Goal: Check status: Check status

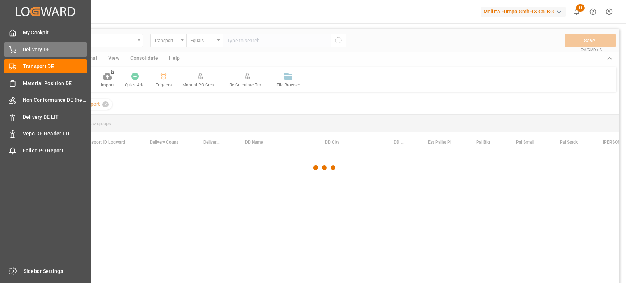
click at [9, 46] on div at bounding box center [10, 50] width 12 height 8
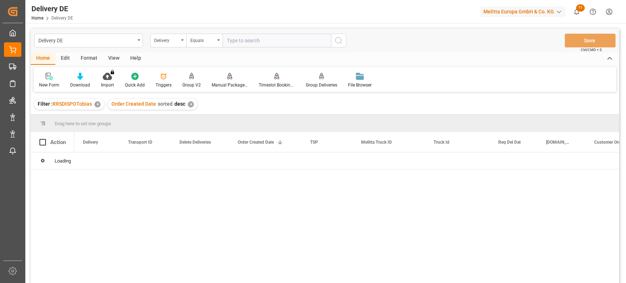
click at [239, 39] on input "text" at bounding box center [276, 41] width 108 height 14
paste input "92559069"
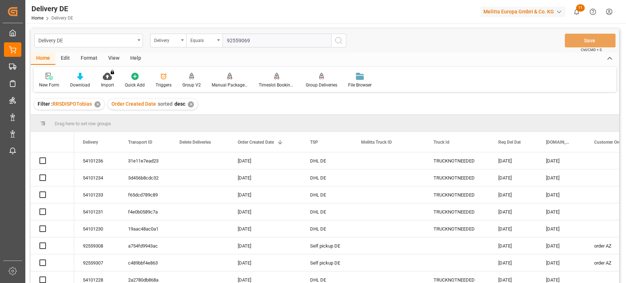
click at [258, 42] on input "92559069" at bounding box center [276, 41] width 108 height 14
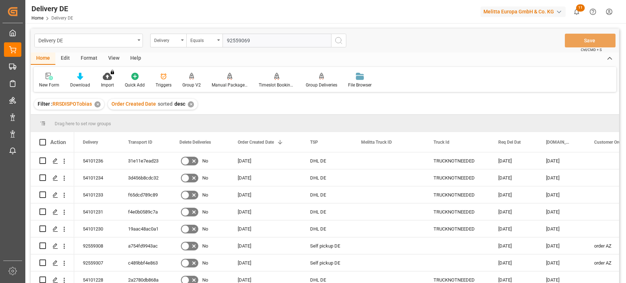
type input "92559069"
click at [337, 38] on icon "search button" at bounding box center [338, 40] width 9 height 9
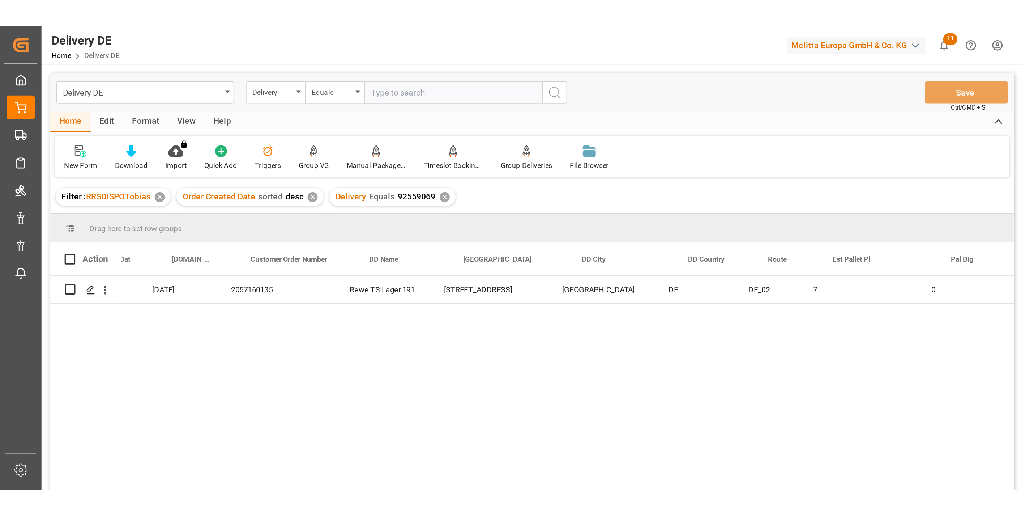
scroll to position [0, 482]
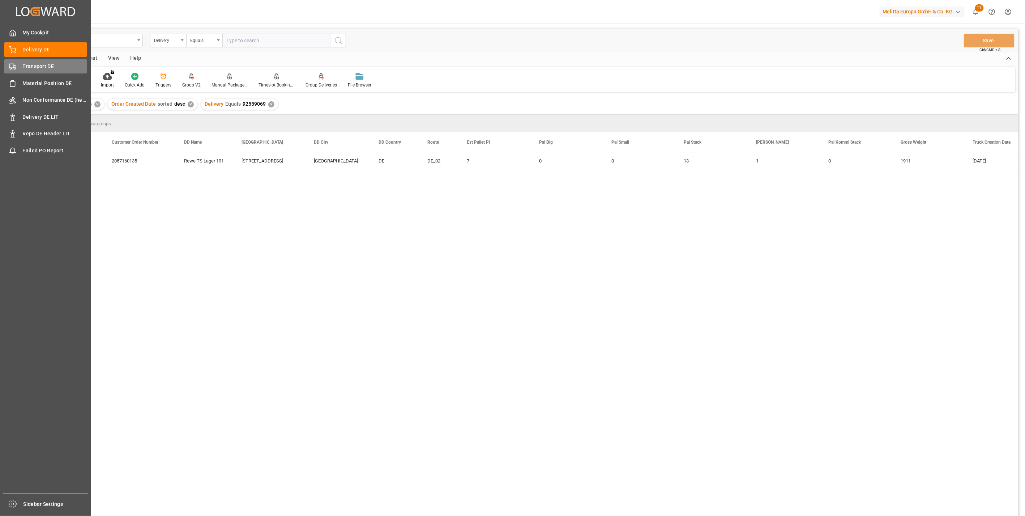
click at [23, 68] on span "Transport DE" at bounding box center [55, 67] width 65 height 8
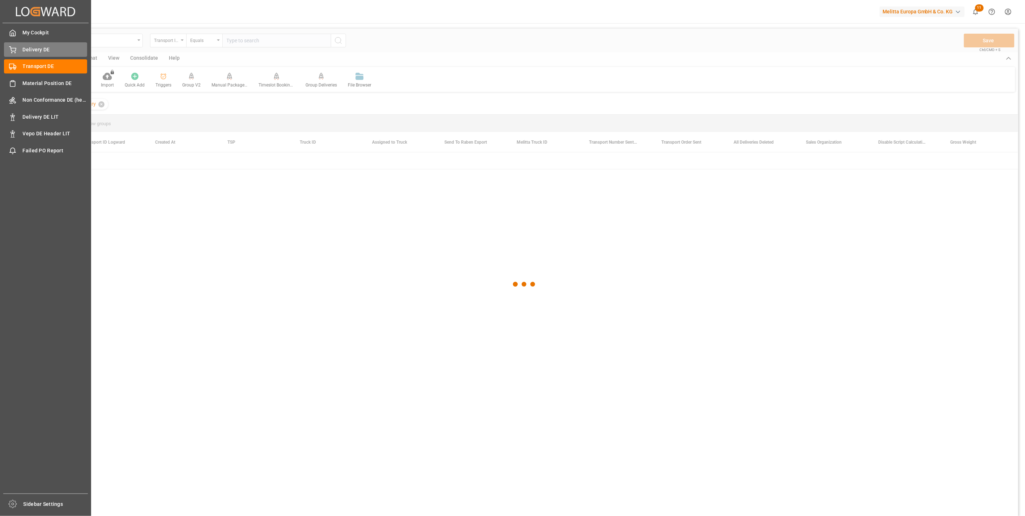
click at [27, 52] on span "Delivery DE" at bounding box center [55, 50] width 65 height 8
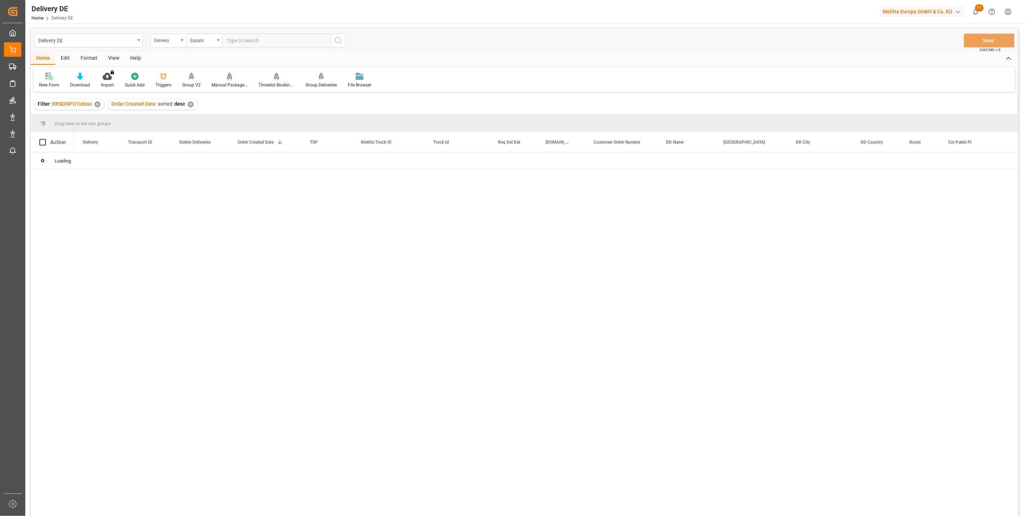
click at [246, 41] on input "text" at bounding box center [276, 41] width 108 height 14
paste input "92559727"
type input "92559727"
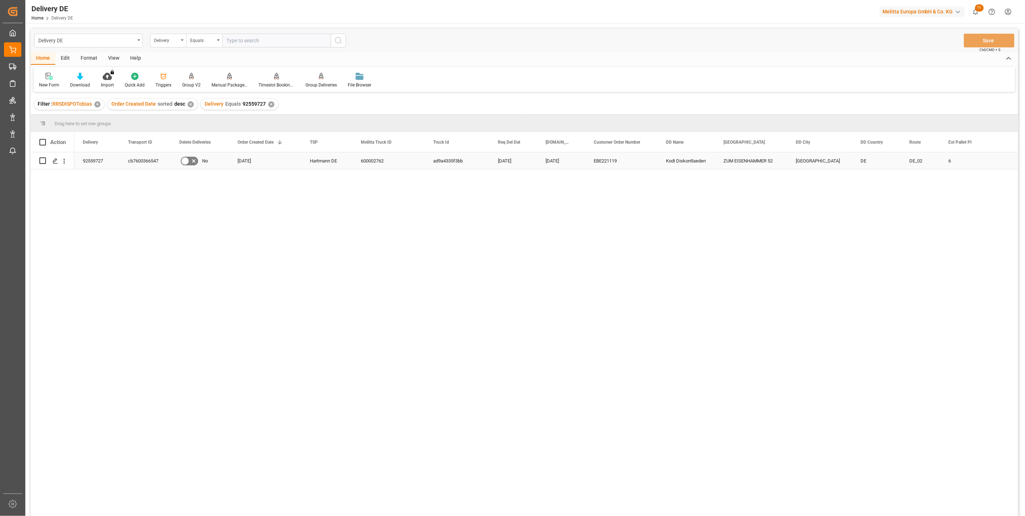
click at [143, 161] on div "cb7600366547" at bounding box center [144, 160] width 51 height 17
click at [99, 156] on div "92559727" at bounding box center [96, 160] width 45 height 17
click at [148, 158] on div "cb7600366547" at bounding box center [144, 160] width 51 height 17
click at [254, 42] on input "text" at bounding box center [276, 41] width 108 height 14
paste input "92559178"
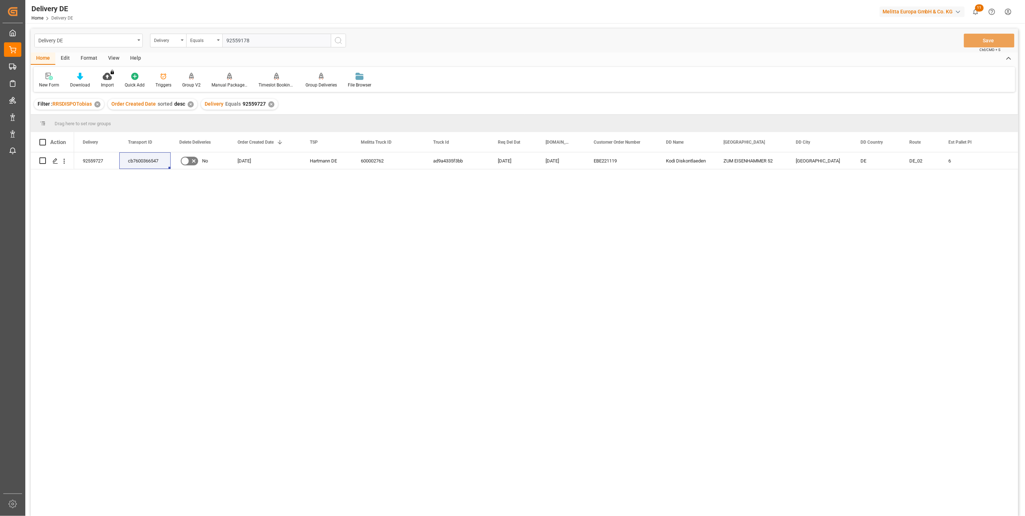
type input "92559178"
click at [339, 40] on icon "search button" at bounding box center [338, 40] width 9 height 9
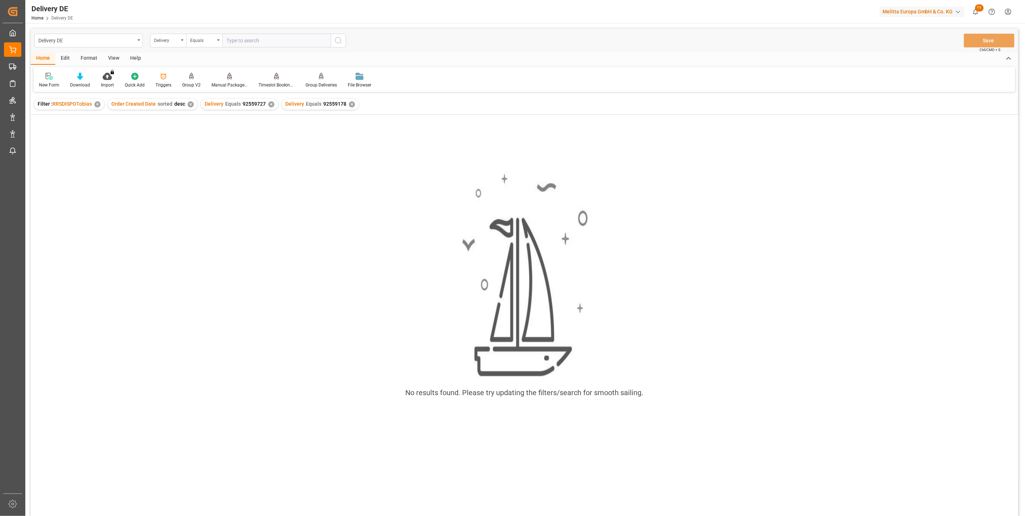
click at [268, 103] on div "✕" at bounding box center [271, 104] width 6 height 6
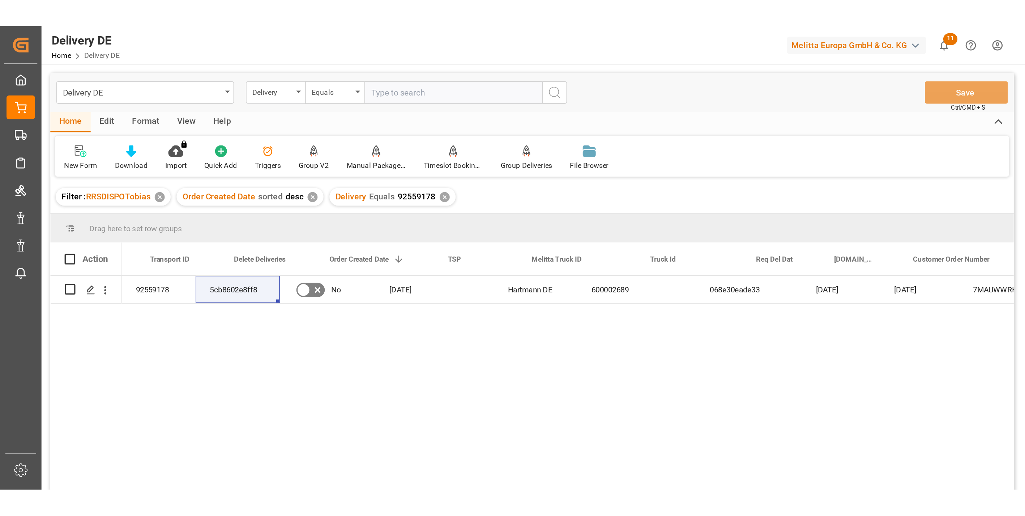
scroll to position [0, 80]
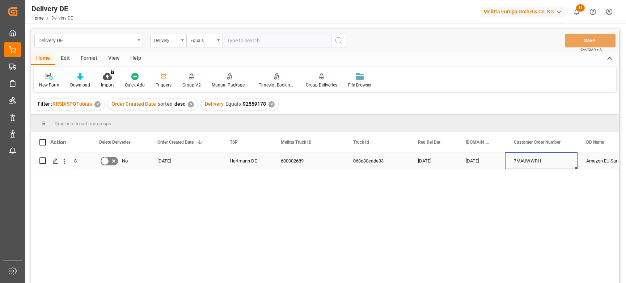
click at [533, 159] on div "7MAUWWRH" at bounding box center [541, 160] width 72 height 17
click at [309, 218] on div "92559178 5cb8602e8ff8 No 17.09.2025 Hartmann DE 600002689 068e30eade33 23.09.20…" at bounding box center [346, 219] width 545 height 135
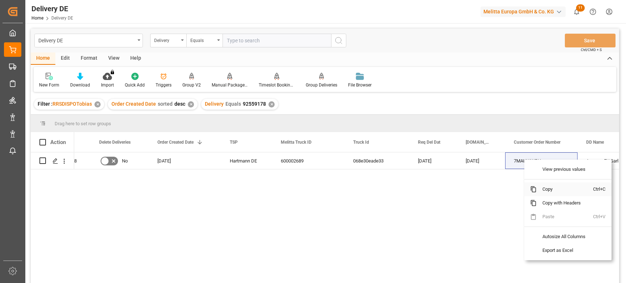
click at [548, 190] on span "Copy" at bounding box center [564, 189] width 56 height 14
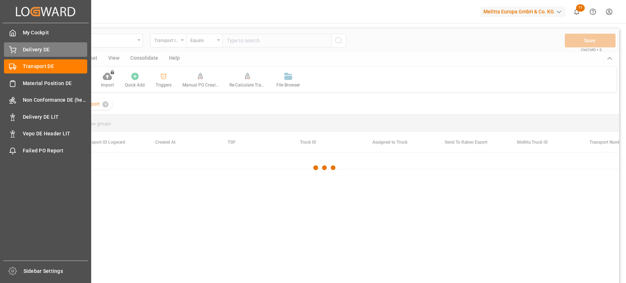
click at [42, 51] on span "Delivery DE" at bounding box center [55, 50] width 65 height 8
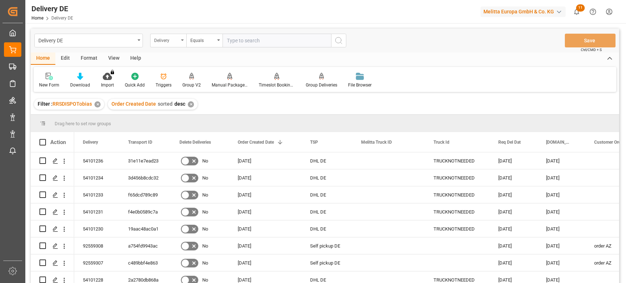
click at [168, 41] on div "Delivery" at bounding box center [166, 39] width 25 height 8
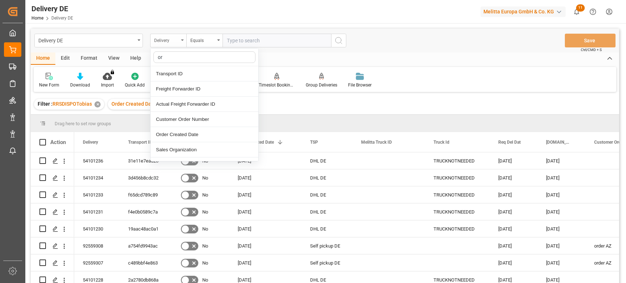
type input "or"
click at [184, 41] on div "Delivery" at bounding box center [168, 41] width 36 height 14
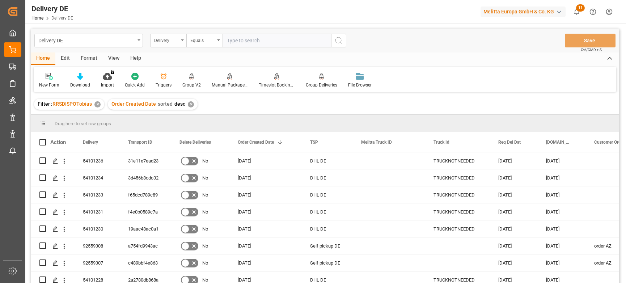
click at [181, 41] on div "Delivery" at bounding box center [168, 41] width 36 height 14
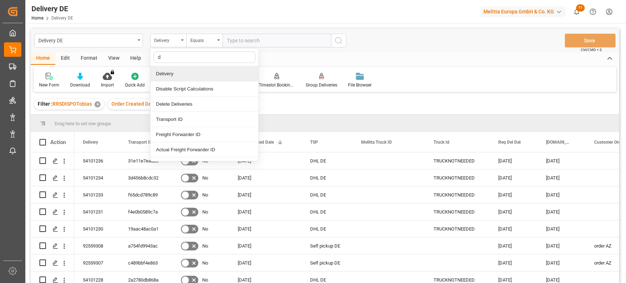
type input "dd"
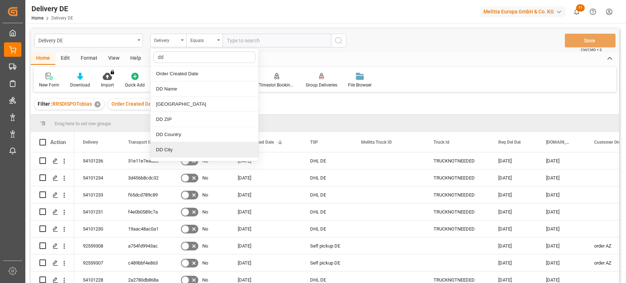
click at [168, 147] on div "DD City" at bounding box center [204, 149] width 108 height 15
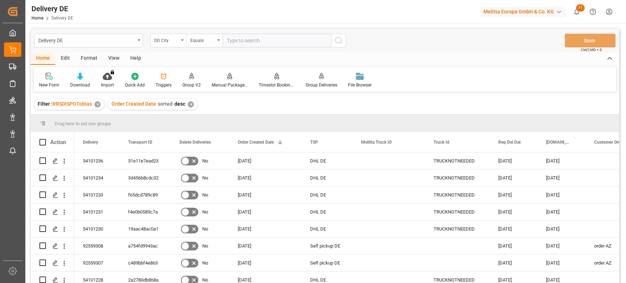
click at [240, 40] on input "text" at bounding box center [276, 41] width 108 height 14
type input "okmiany"
click at [341, 42] on icon "search button" at bounding box center [338, 40] width 9 height 9
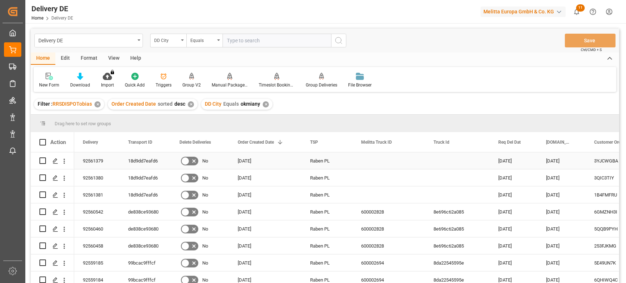
click at [140, 158] on div "18d9dd7eafd6" at bounding box center [144, 160] width 51 height 17
click at [145, 181] on div "18d9dd7eafd6" at bounding box center [144, 177] width 51 height 17
click at [152, 191] on div "18d9dd7eafd6" at bounding box center [144, 194] width 51 height 17
click at [135, 163] on div "18d9dd7eafd6" at bounding box center [144, 160] width 51 height 17
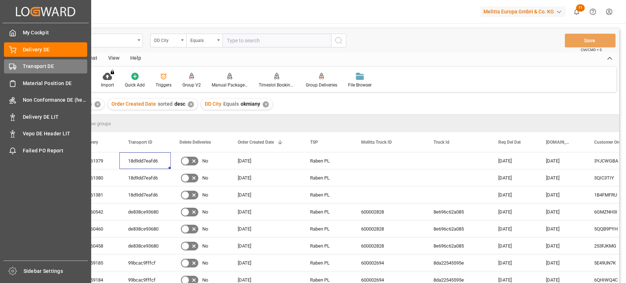
click at [30, 66] on span "Transport DE" at bounding box center [55, 67] width 65 height 8
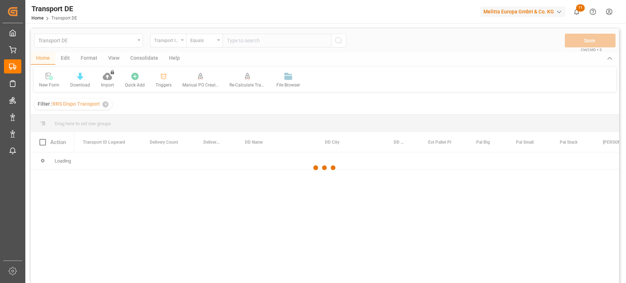
drag, startPoint x: 467, startPoint y: 238, endPoint x: 443, endPoint y: 230, distance: 24.9
click at [466, 238] on div at bounding box center [325, 168] width 588 height 278
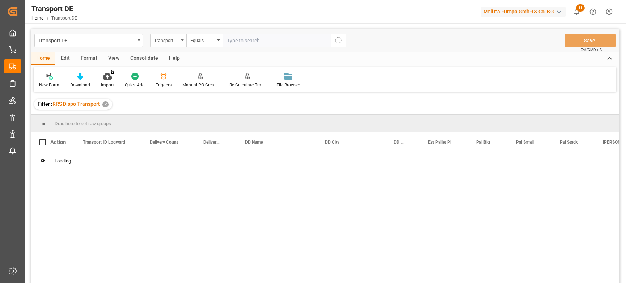
click at [173, 40] on div "Transport ID Logward" at bounding box center [166, 39] width 25 height 8
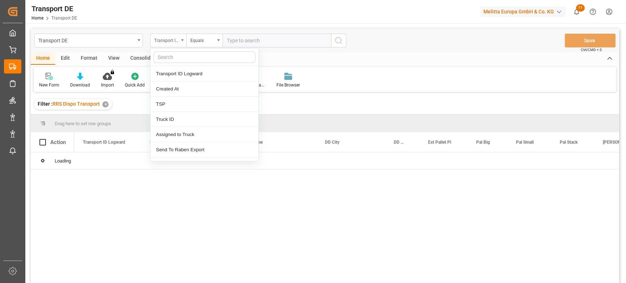
click at [173, 40] on div "Transport ID Logward" at bounding box center [166, 39] width 25 height 8
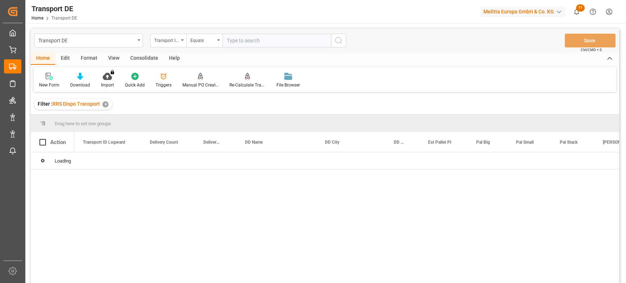
click at [250, 41] on input "text" at bounding box center [276, 41] width 108 height 14
click at [214, 37] on div "Equals" at bounding box center [202, 39] width 25 height 8
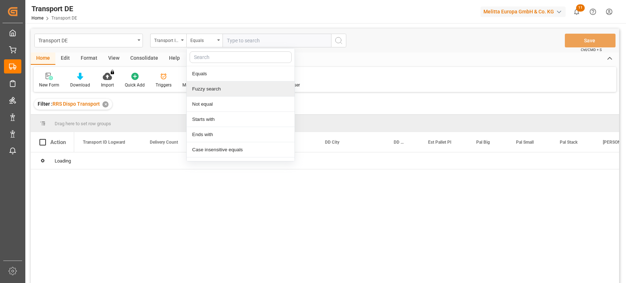
click at [210, 87] on div "Fuzzy search" at bounding box center [241, 88] width 108 height 15
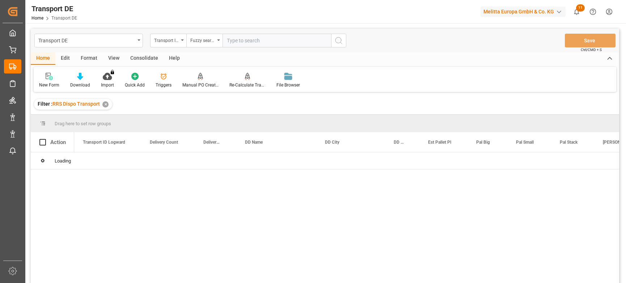
click at [247, 38] on input "text" at bounding box center [276, 41] width 108 height 14
type input "18d9dd"
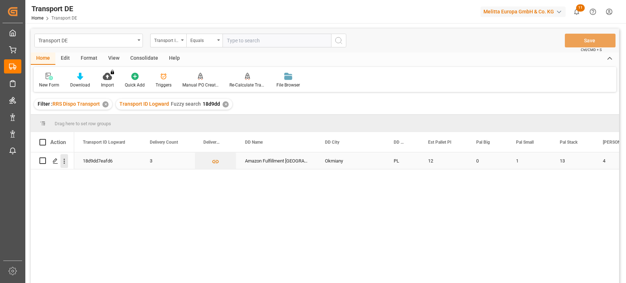
click at [64, 161] on icon "open menu" at bounding box center [64, 160] width 1 height 5
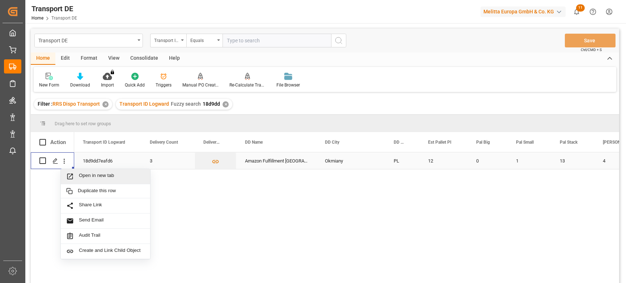
click at [107, 175] on span "Open in new tab" at bounding box center [112, 176] width 66 height 8
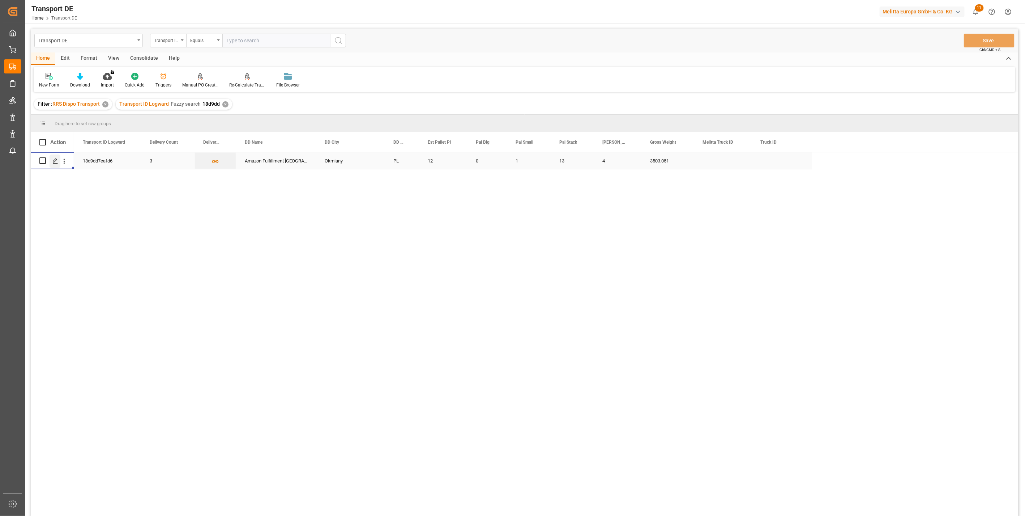
click at [56, 163] on line "Press SPACE to select this row." at bounding box center [55, 163] width 4 height 0
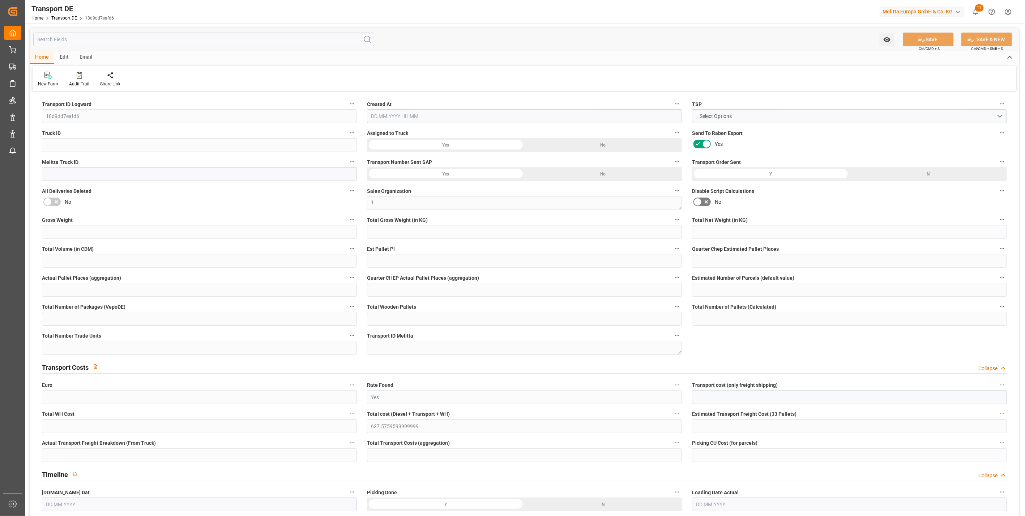
type input "3503.051"
type input "2933.315"
type input "2732.643"
type input "15553.928"
type input "12"
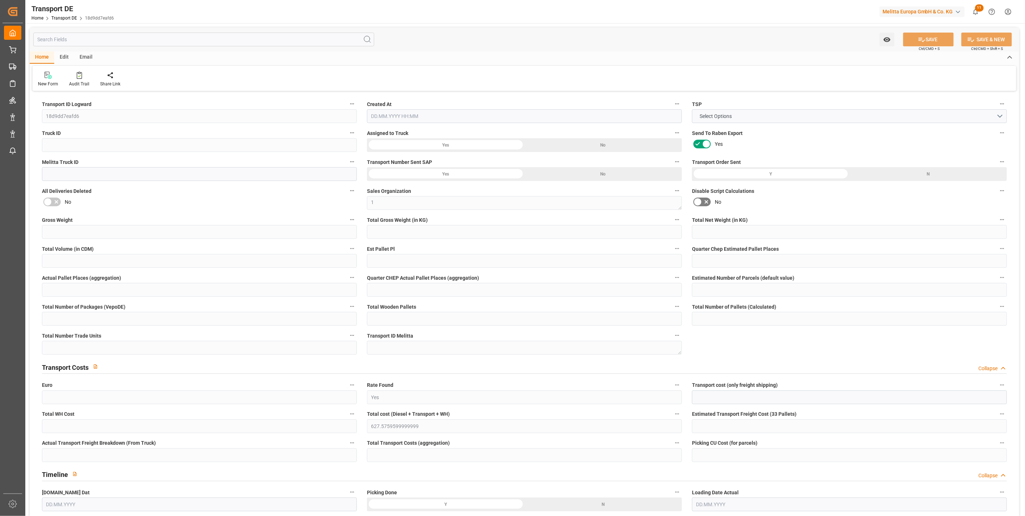
type input "0"
type input "1"
type input "0"
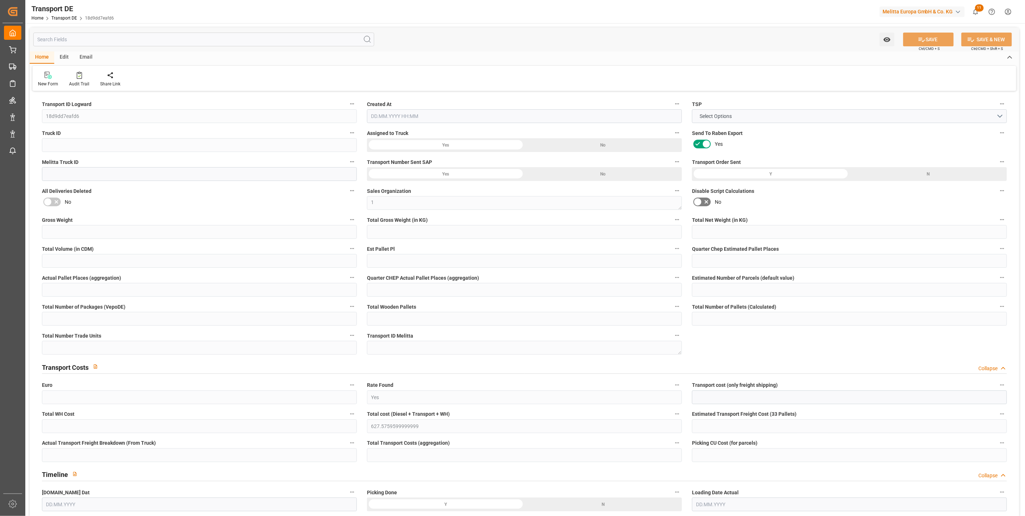
type input "18"
type input "9"
type input "424"
type input "0"
type input "422.9"
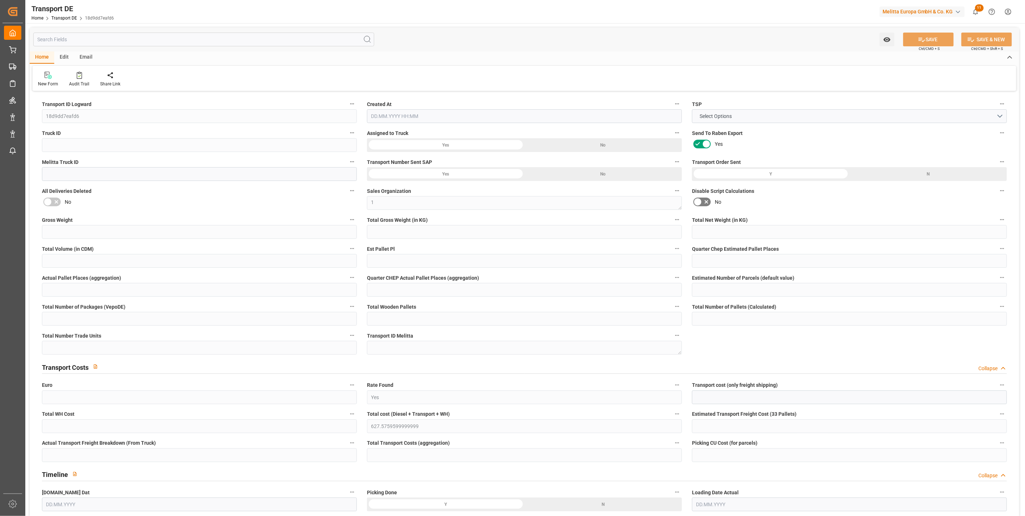
type input "212.119"
type input "422.9"
type input "415.457"
type input "59"
type input "0"
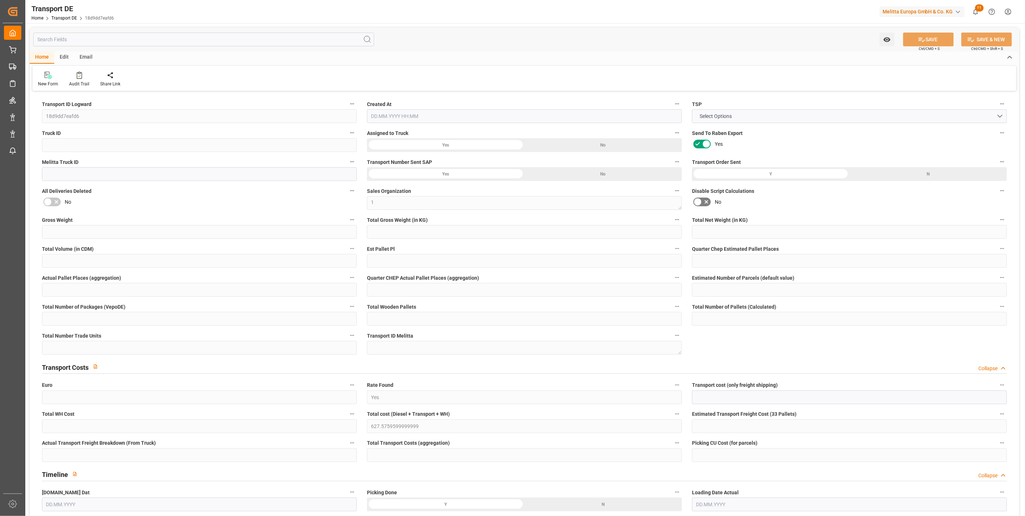
type input "0"
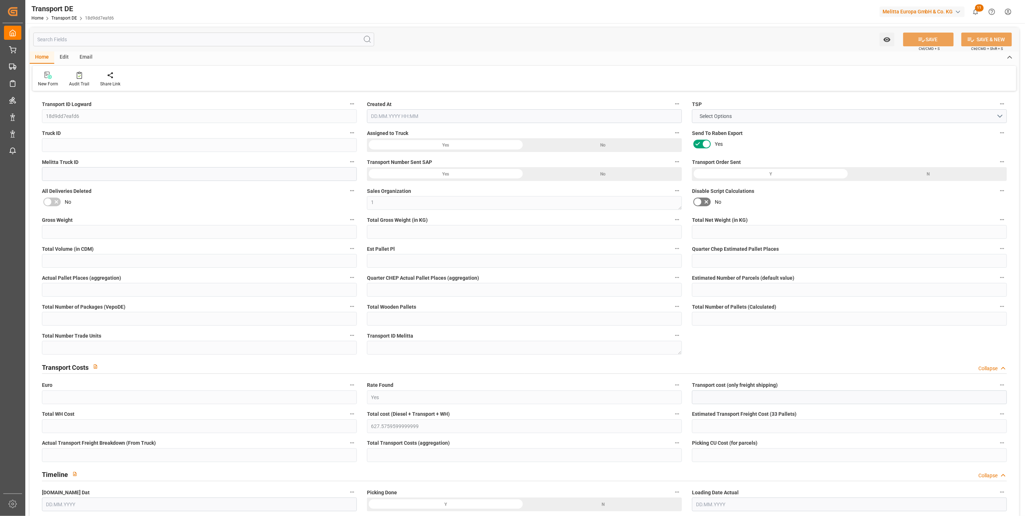
type input "0"
type input "-7.443"
type input "0"
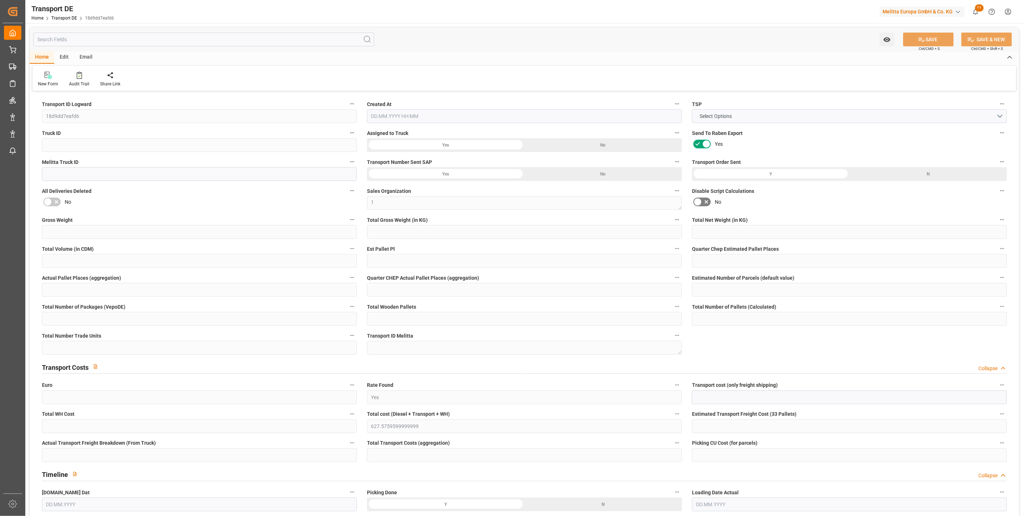
type input "0"
type input "2933.315"
type input "4710.8598"
type input "21"
type input "35"
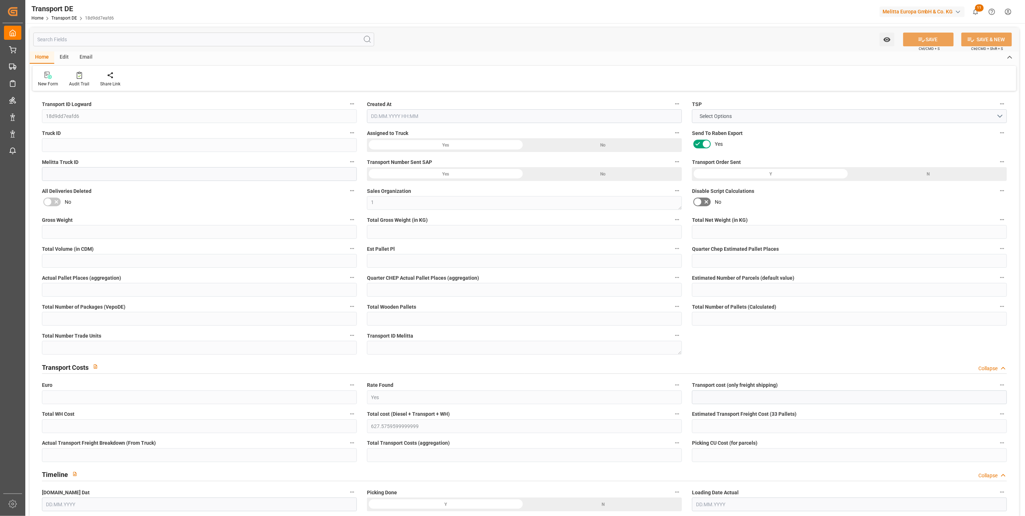
type input "0"
type input "1"
type input "13"
type input "0"
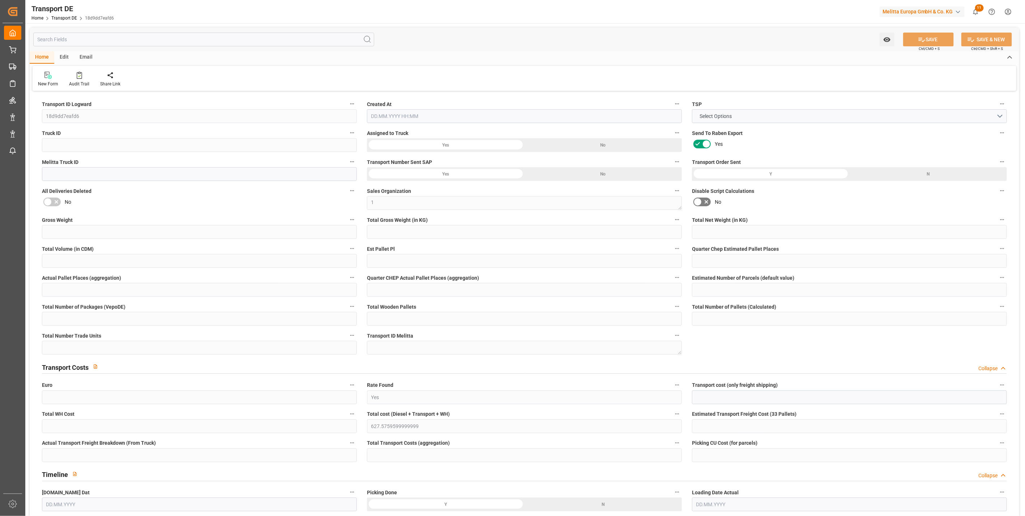
type input "0"
type input "3"
type input "4"
type input "0"
type input "840"
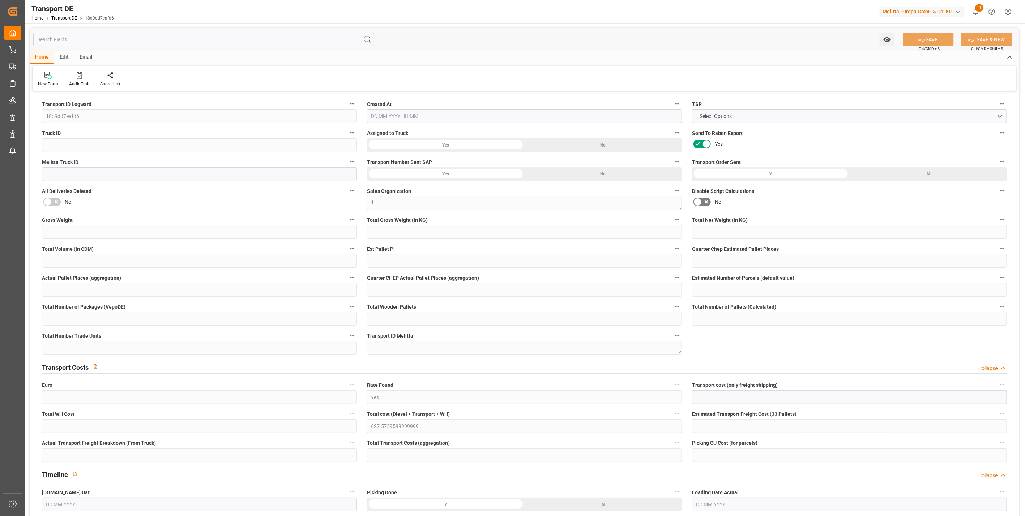
type input "627.576"
type input "415.457"
type input "24.09.2025 09:47"
type input "[DATE]"
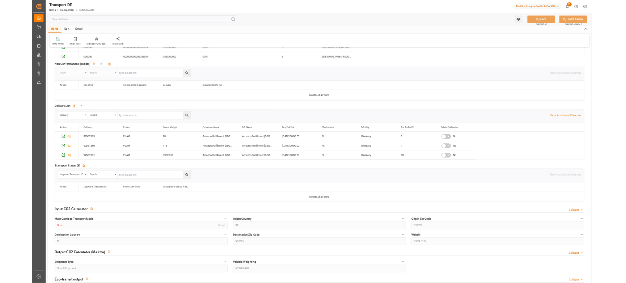
scroll to position [1446, 0]
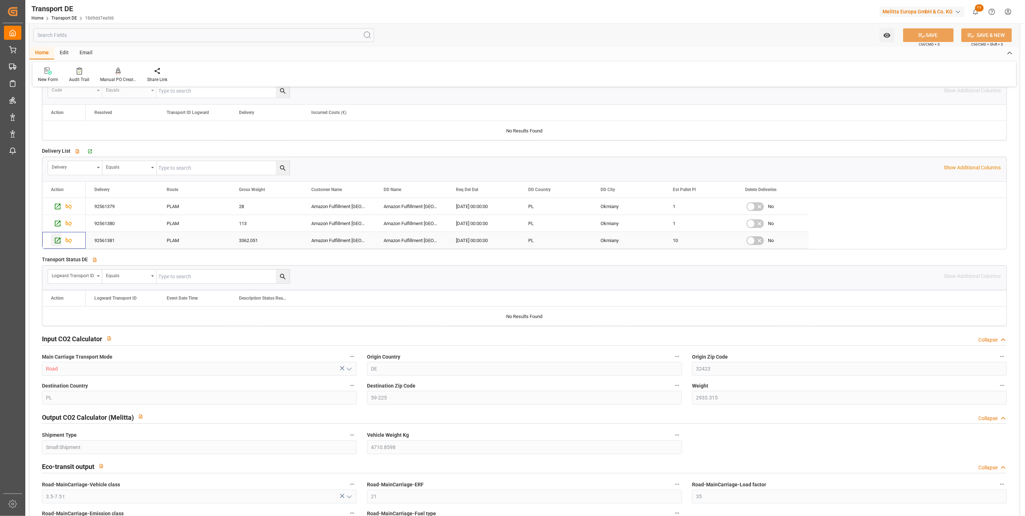
click at [55, 241] on icon "Press SPACE to select this row." at bounding box center [58, 240] width 6 height 6
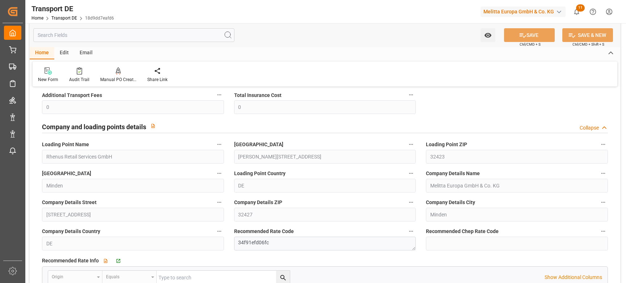
scroll to position [1044, 0]
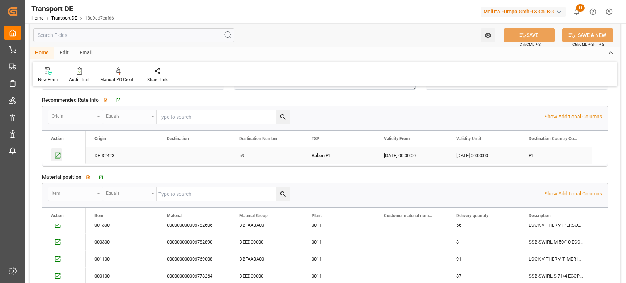
click at [58, 154] on icon "Press SPACE to select this row." at bounding box center [58, 156] width 8 height 8
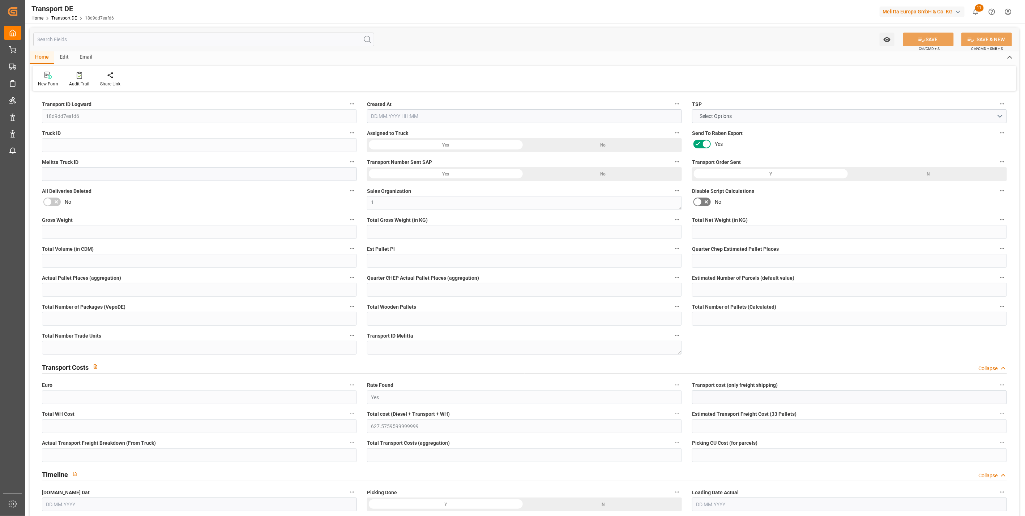
type input "3503.051"
type input "2933.315"
type input "2732.643"
type input "15553.928"
type input "12"
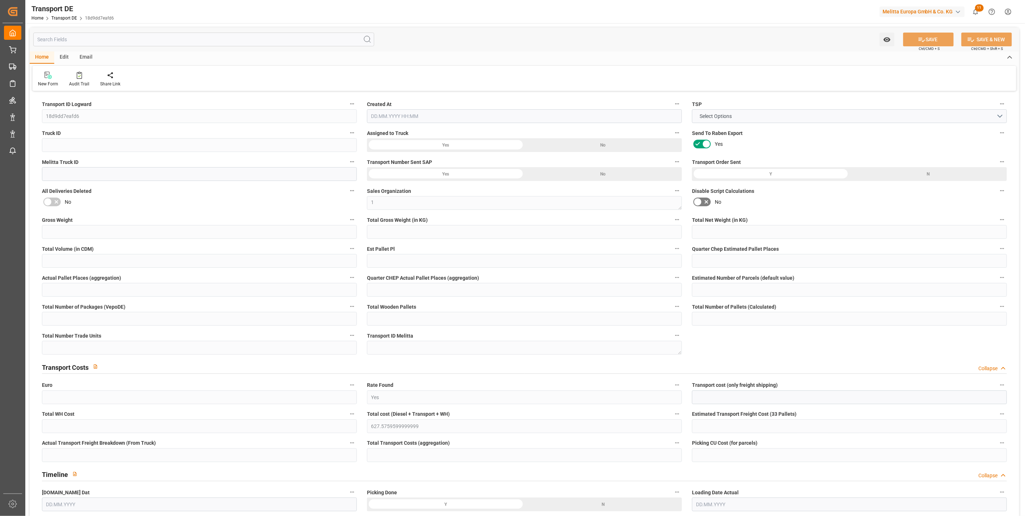
type input "0"
type input "1"
type input "0"
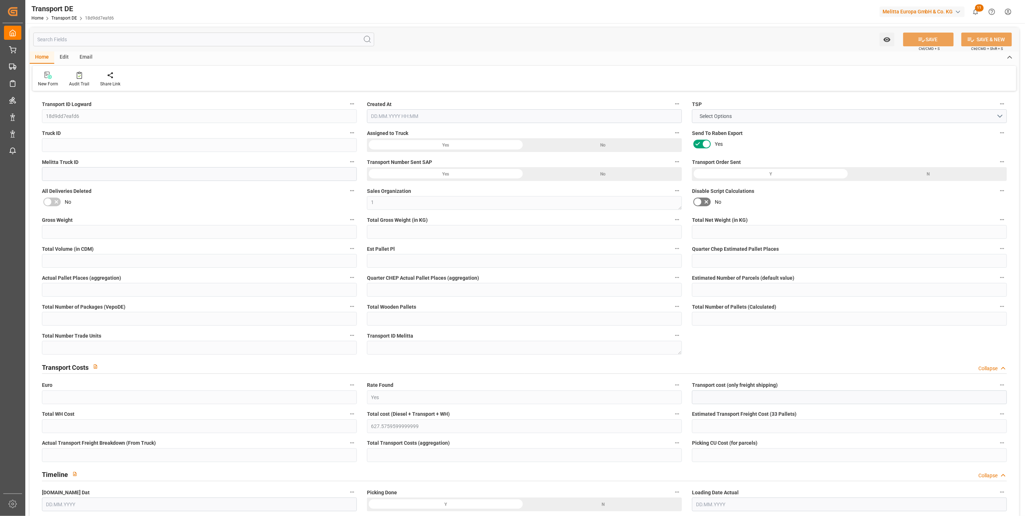
type input "18"
type input "9"
type input "424"
type input "0"
type input "422.9"
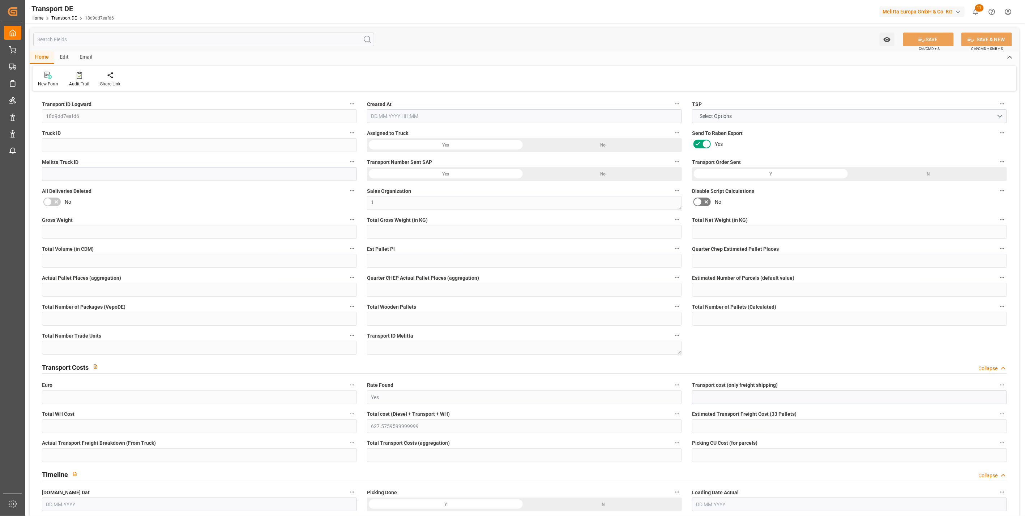
type input "212.119"
type input "422.9"
type input "415.457"
type input "59"
type input "0"
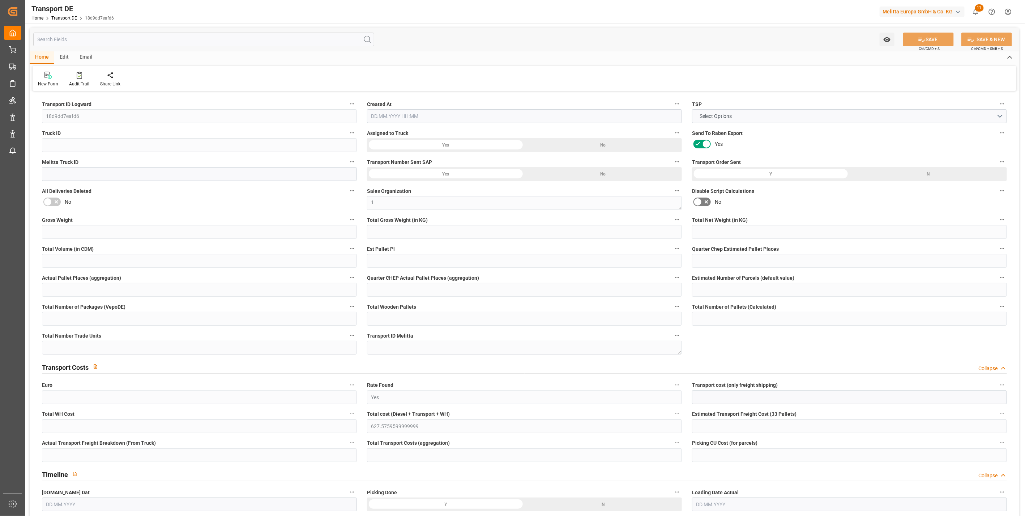
type input "0"
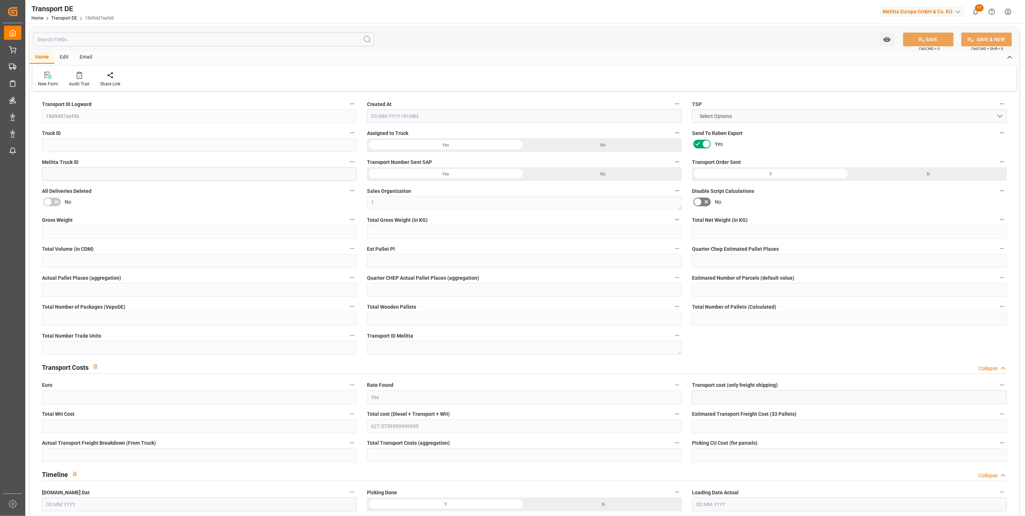
type input "0"
type input "-7.443"
type input "0"
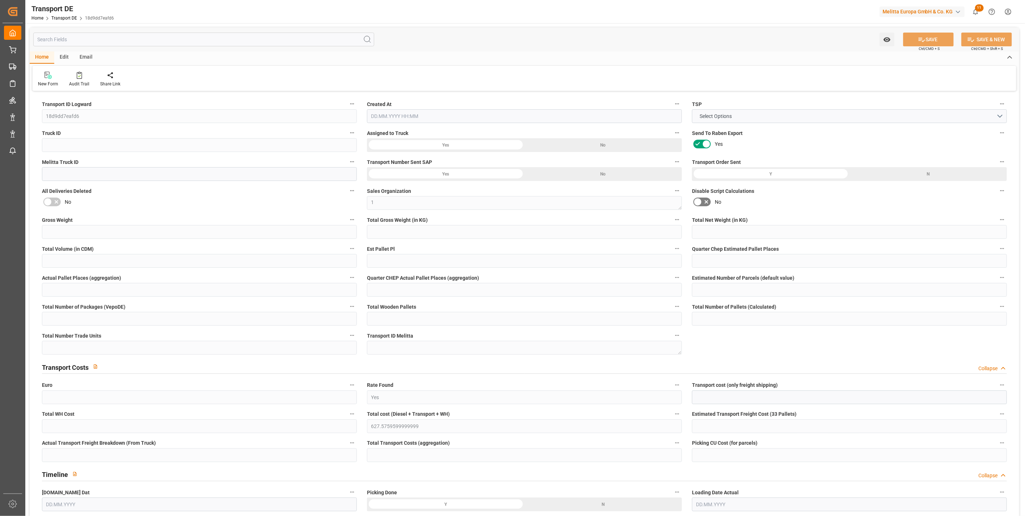
type input "0"
type input "2933.315"
type input "4710.8598"
type input "21"
type input "35"
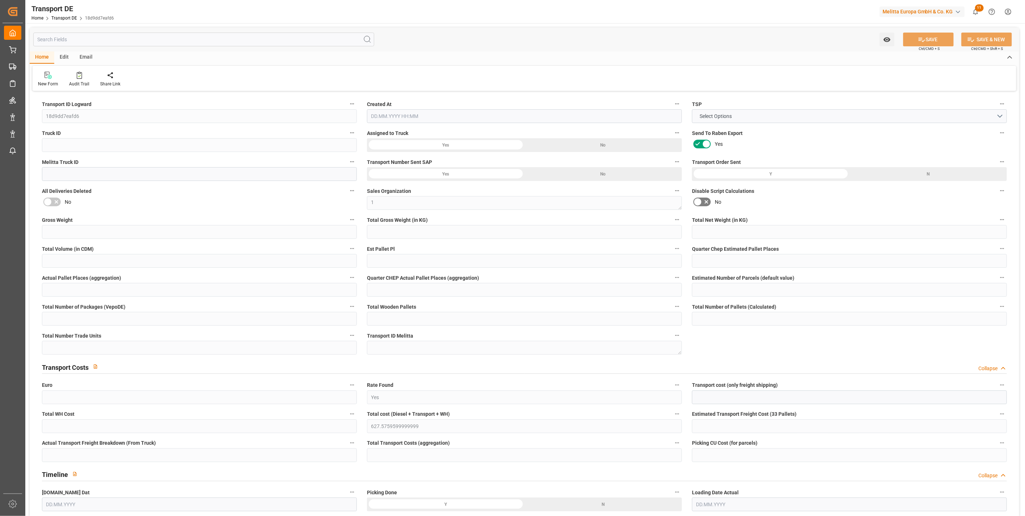
type input "0"
type input "1"
type input "13"
type input "0"
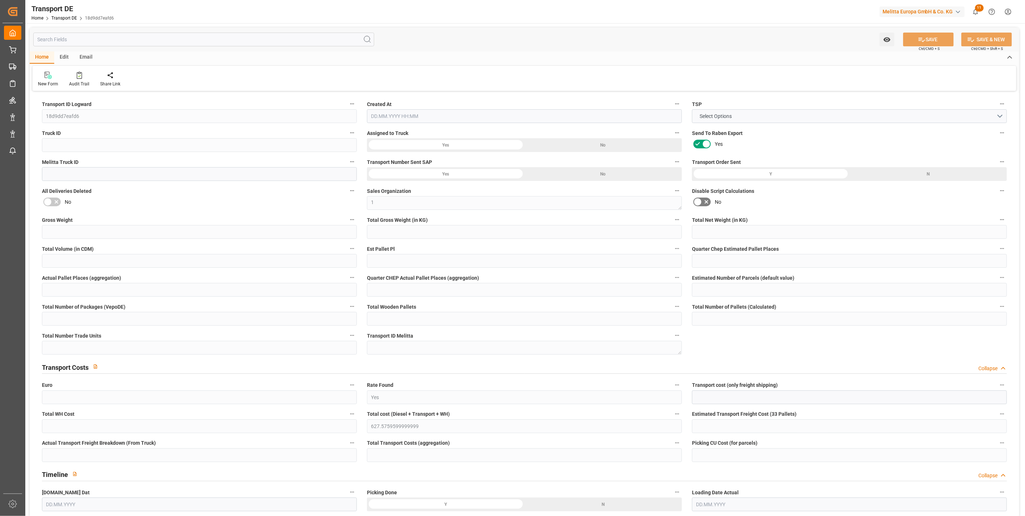
type input "0"
type input "3"
type input "4"
type input "0"
type input "840"
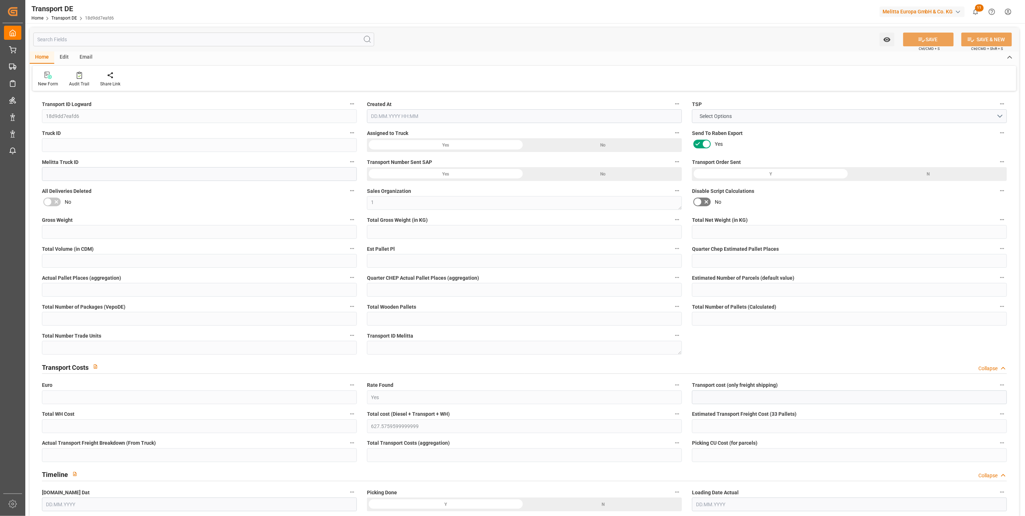
type input "627.576"
type input "415.457"
type input "24.09.2025 09:47"
type input "[DATE]"
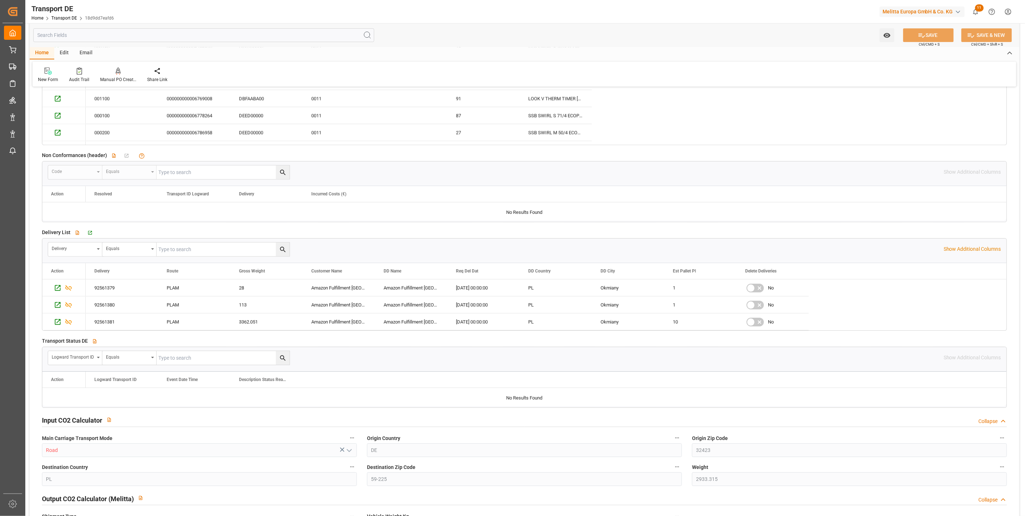
scroll to position [1366, 0]
click at [60, 284] on icon "Press SPACE to select this row." at bounding box center [58, 287] width 6 height 6
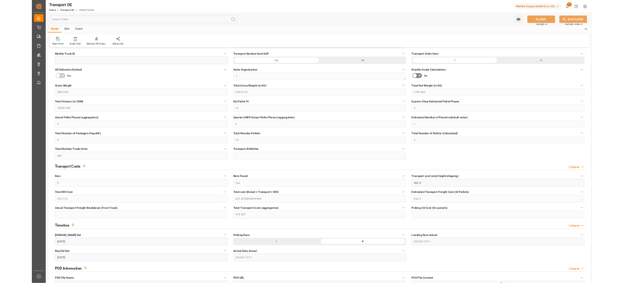
scroll to position [0, 0]
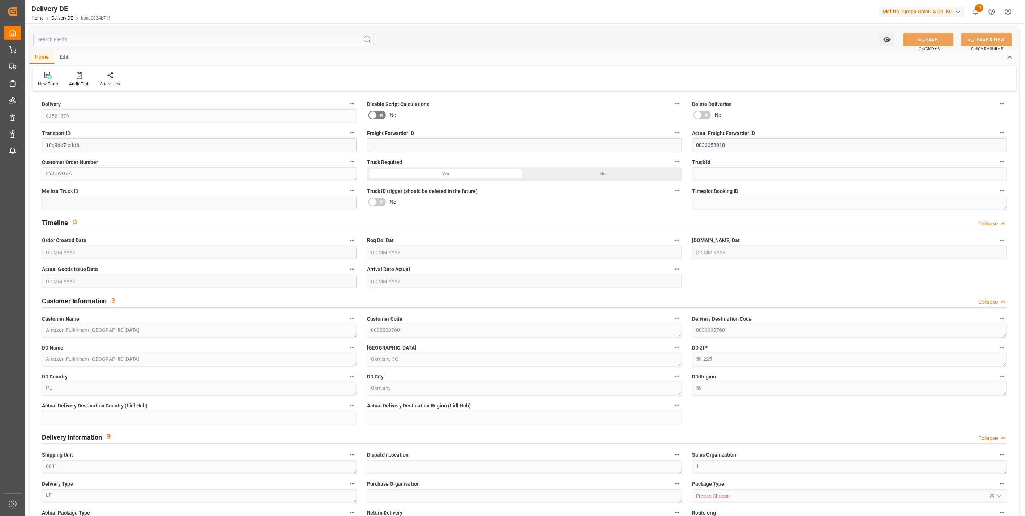
type input "0"
type input "1"
type input "3.338"
type input "28"
type input "177.04"
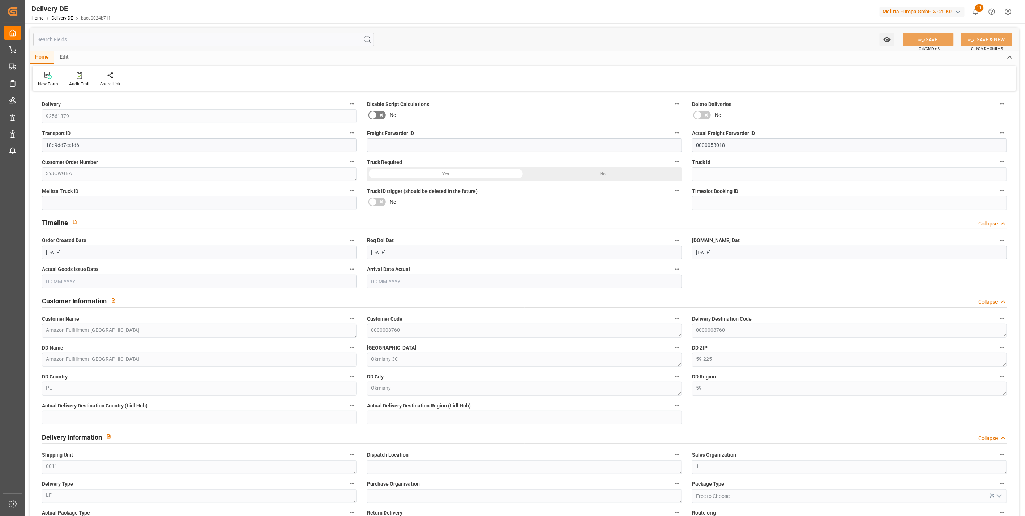
type input "[DATE]"
click at [12, 52] on circle at bounding box center [12, 52] width 1 height 1
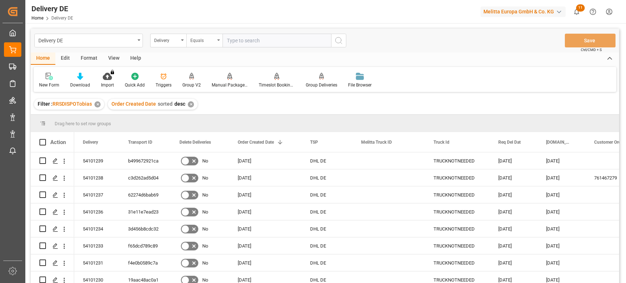
click at [206, 39] on div "Equals" at bounding box center [202, 39] width 25 height 8
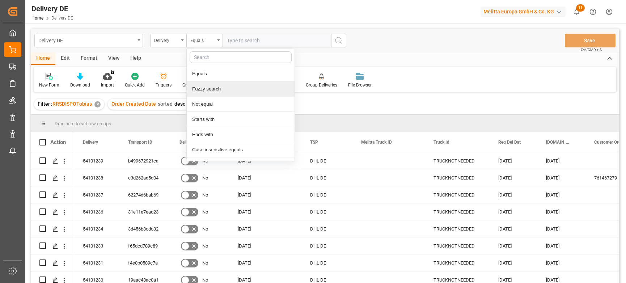
click at [203, 89] on div "Fuzzy search" at bounding box center [241, 88] width 108 height 15
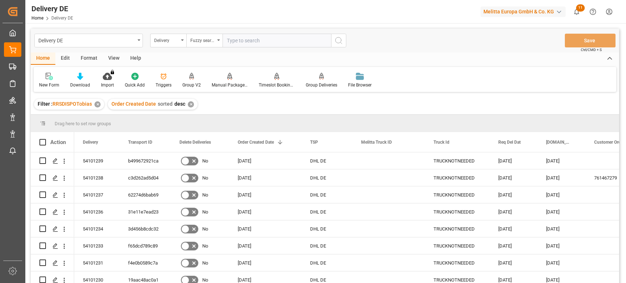
click at [238, 37] on input "text" at bounding box center [276, 41] width 108 height 14
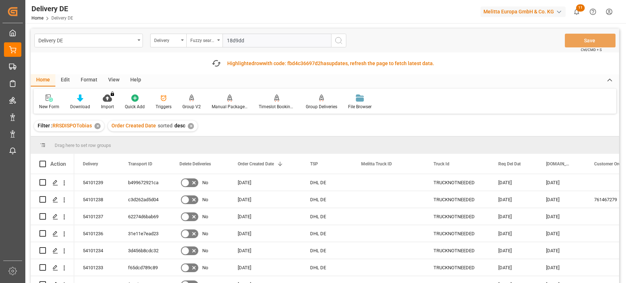
type input "18d9dd"
click at [336, 37] on icon "search button" at bounding box center [338, 40] width 9 height 9
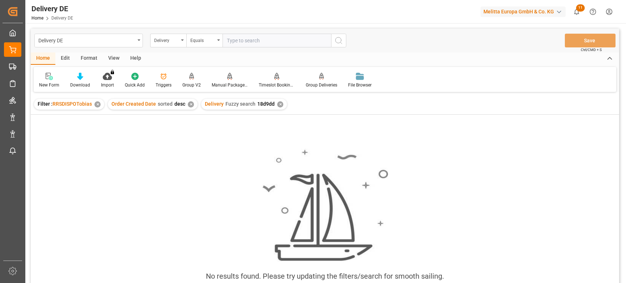
click at [554, 187] on div "No results found. Please try updating the filters/search for smooth sailing." at bounding box center [325, 219] width 588 height 152
click at [274, 102] on div "Delivery Fuzzy search 18d9dd ✕" at bounding box center [244, 104] width 86 height 11
click at [277, 103] on div "✕" at bounding box center [280, 104] width 6 height 6
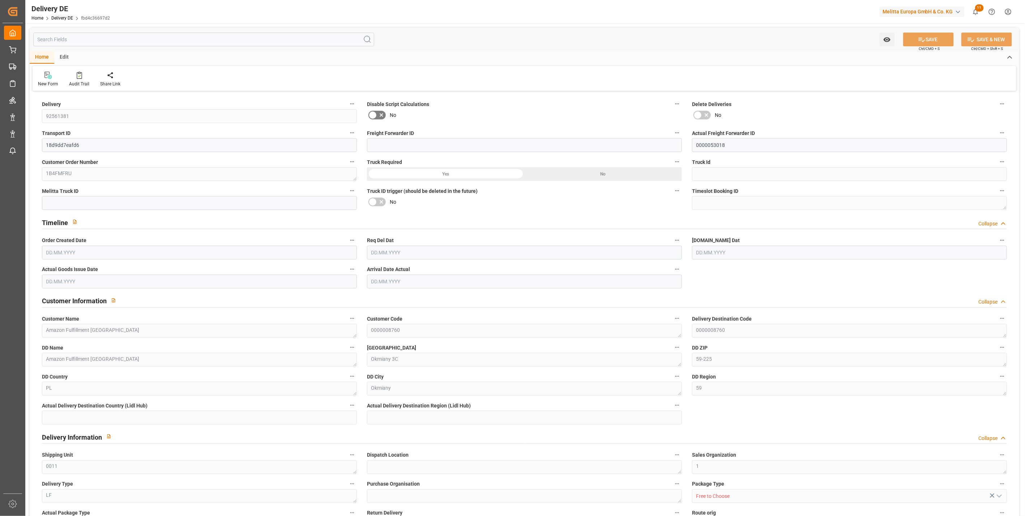
type input "0"
type input "10"
type input "2655.578"
type input "3362.051"
type input "14420.816"
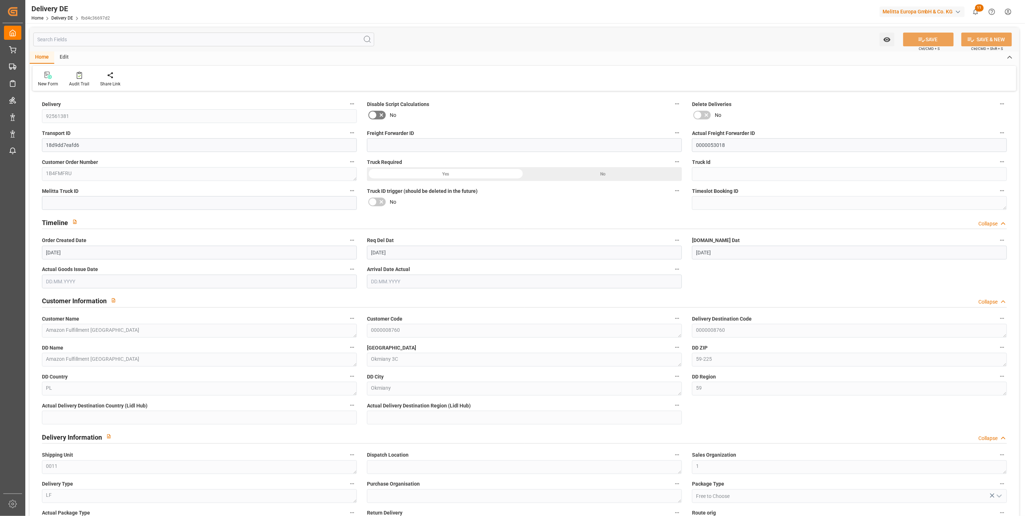
type input "[DATE]"
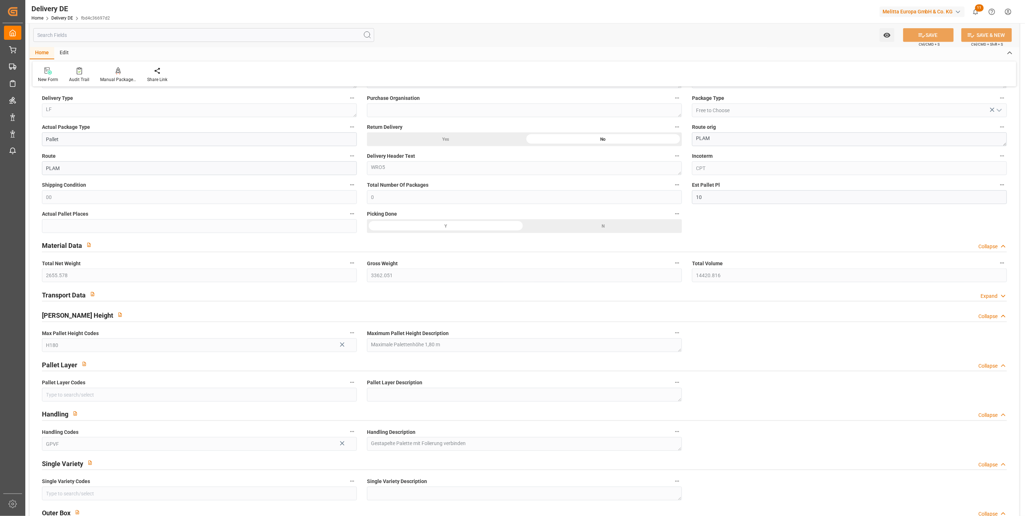
scroll to position [402, 0]
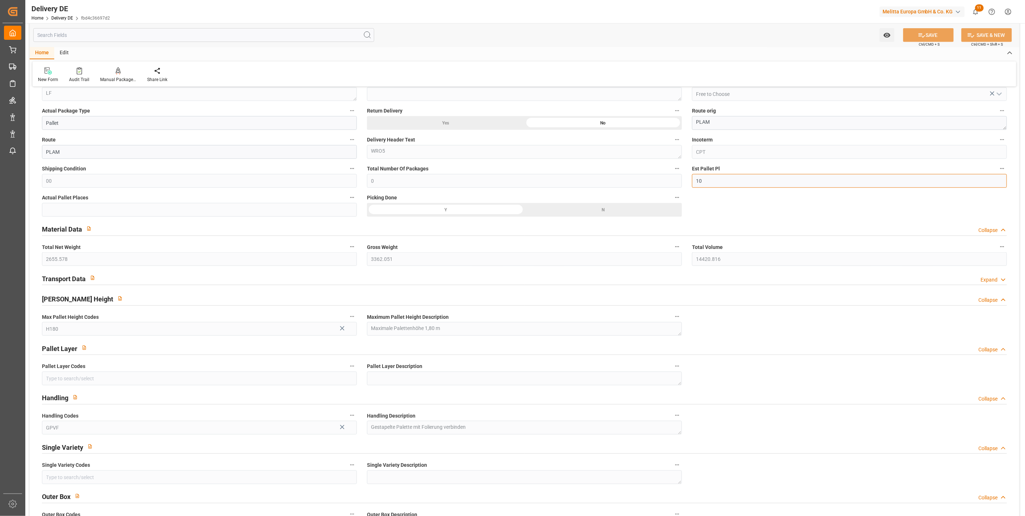
click at [727, 183] on input "10" at bounding box center [849, 181] width 315 height 14
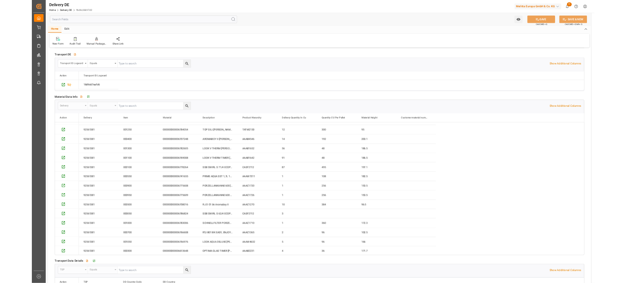
scroll to position [149, 0]
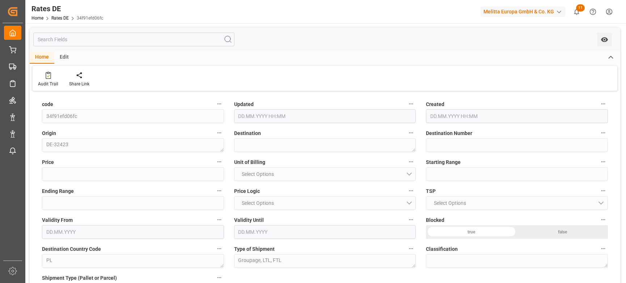
type input "59"
type input "422.9"
type input "12"
type input "[DATE] 14:15"
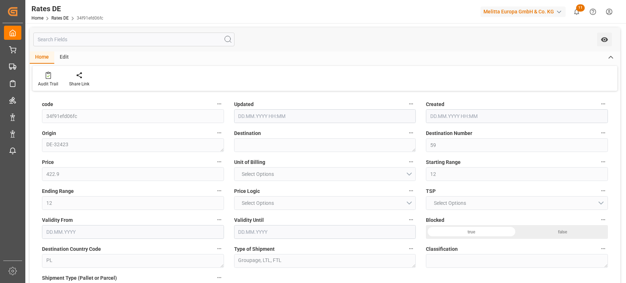
type input "[DATE] 15:20"
type input "[DATE]"
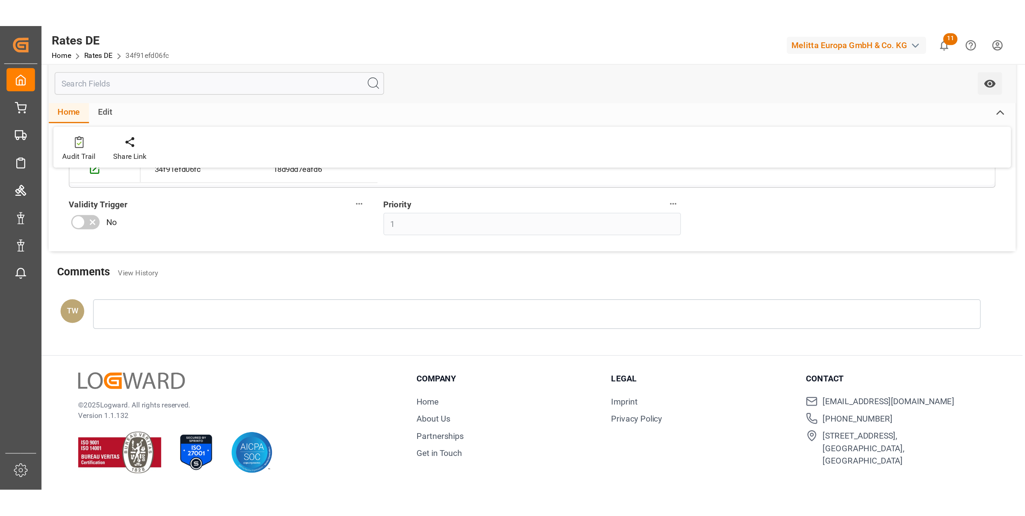
scroll to position [114, 0]
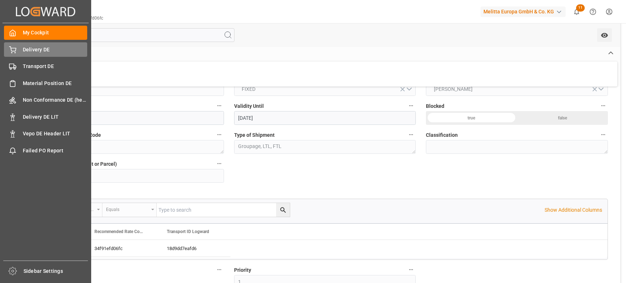
click at [22, 54] on div "Delivery DE Delivery DE" at bounding box center [45, 49] width 83 height 14
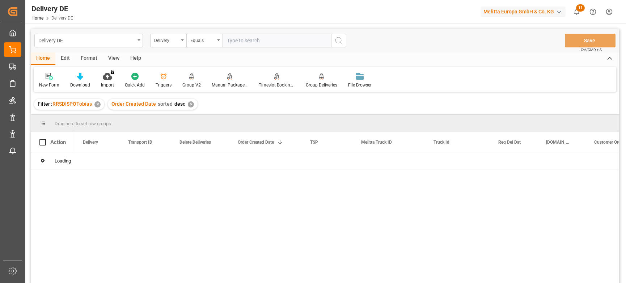
click at [166, 41] on div "Delivery" at bounding box center [166, 39] width 25 height 8
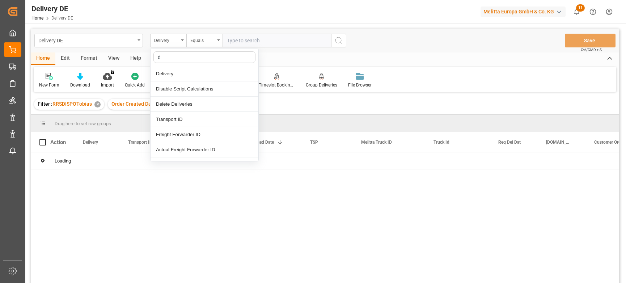
type input "dd"
click at [172, 149] on div "DD City" at bounding box center [204, 149] width 108 height 15
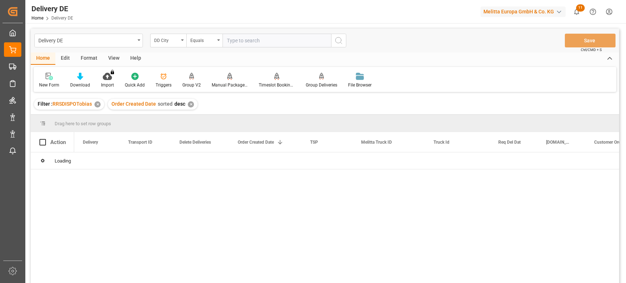
click at [261, 40] on input "text" at bounding box center [276, 41] width 108 height 14
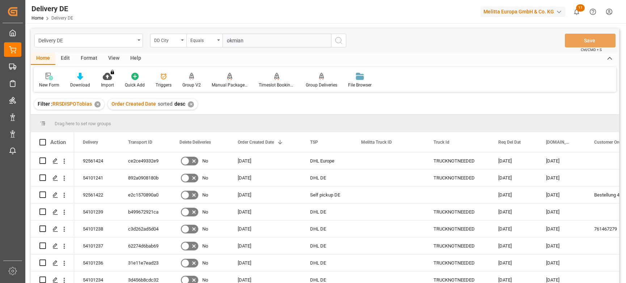
type input "okmiany"
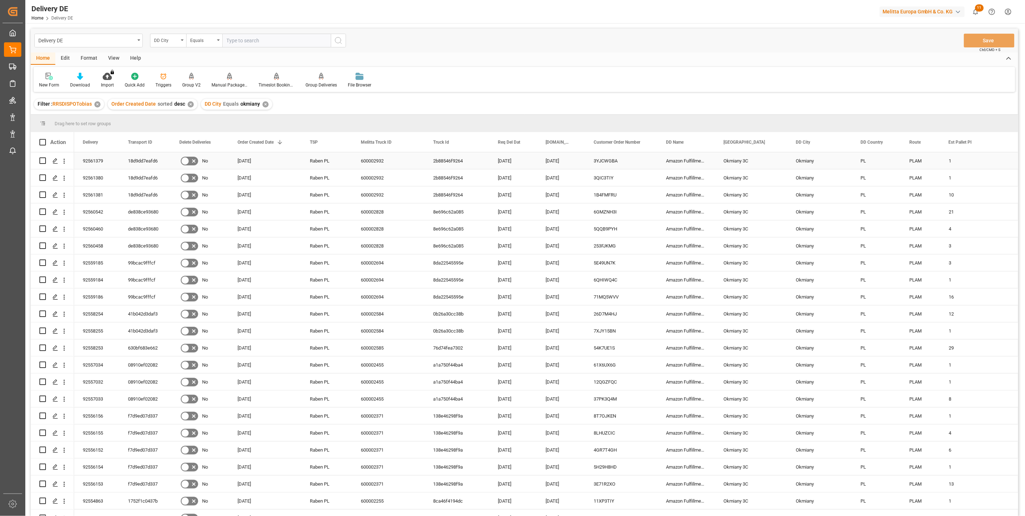
click at [147, 161] on div "18d9dd7eafd6" at bounding box center [144, 160] width 51 height 17
